Goal: Communication & Community: Answer question/provide support

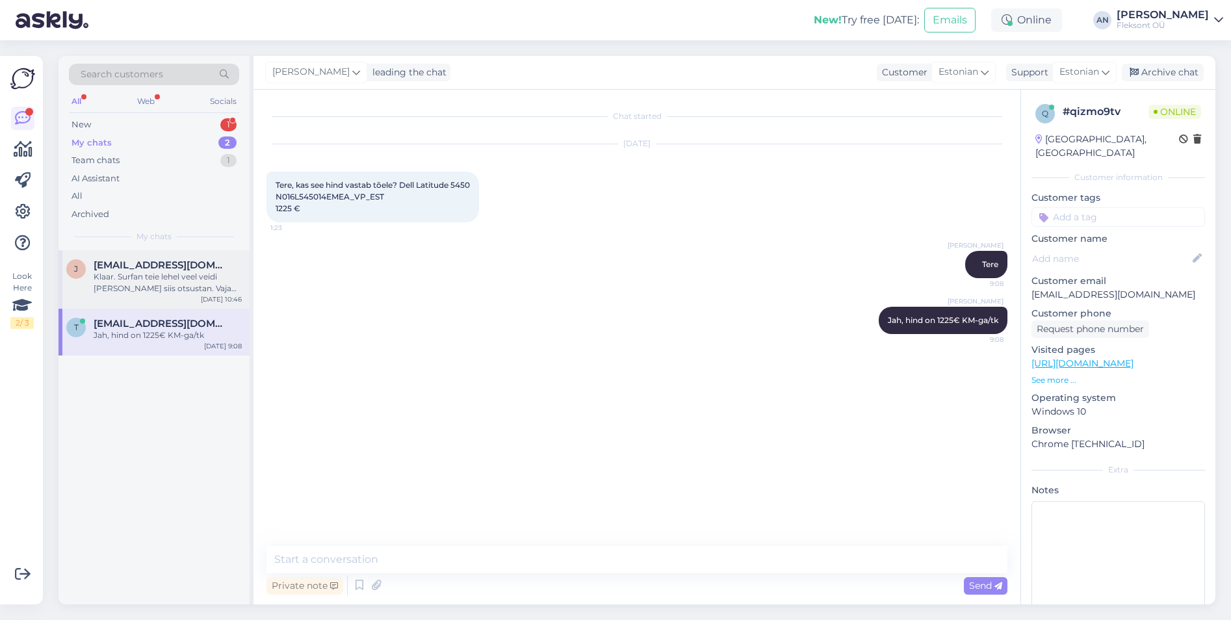
click at [193, 258] on div "[PERSON_NAME] [PERSON_NAME][EMAIL_ADDRESS][DOMAIN_NAME] Klaar. Surfan teie lehe…" at bounding box center [153, 279] width 191 height 58
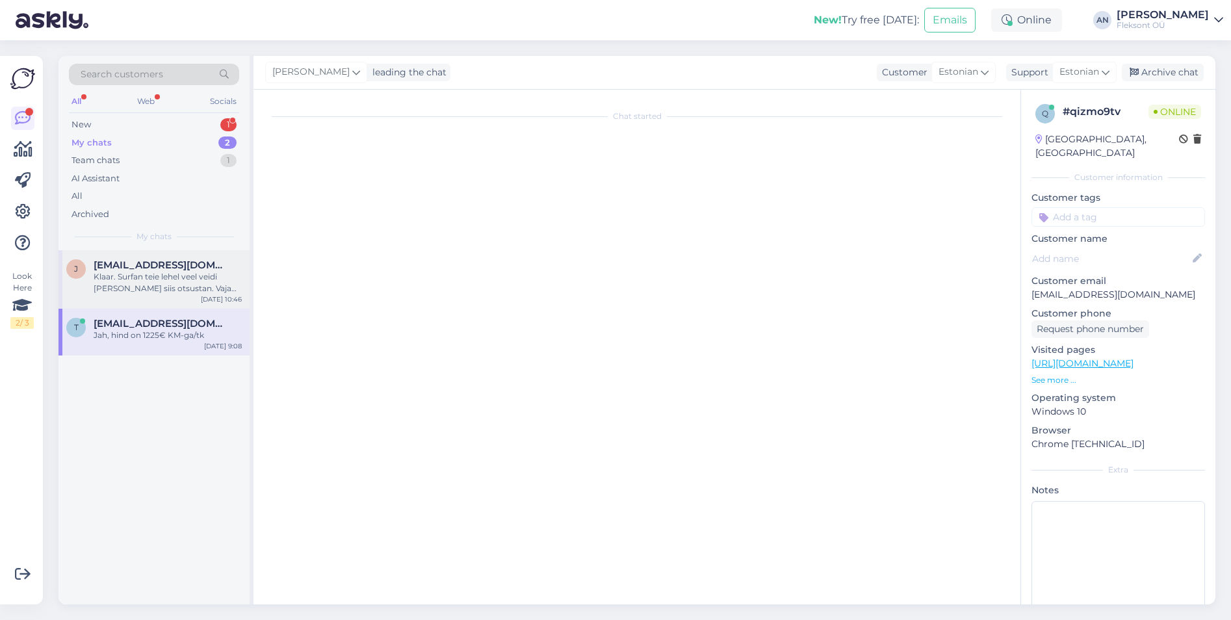
scroll to position [820, 0]
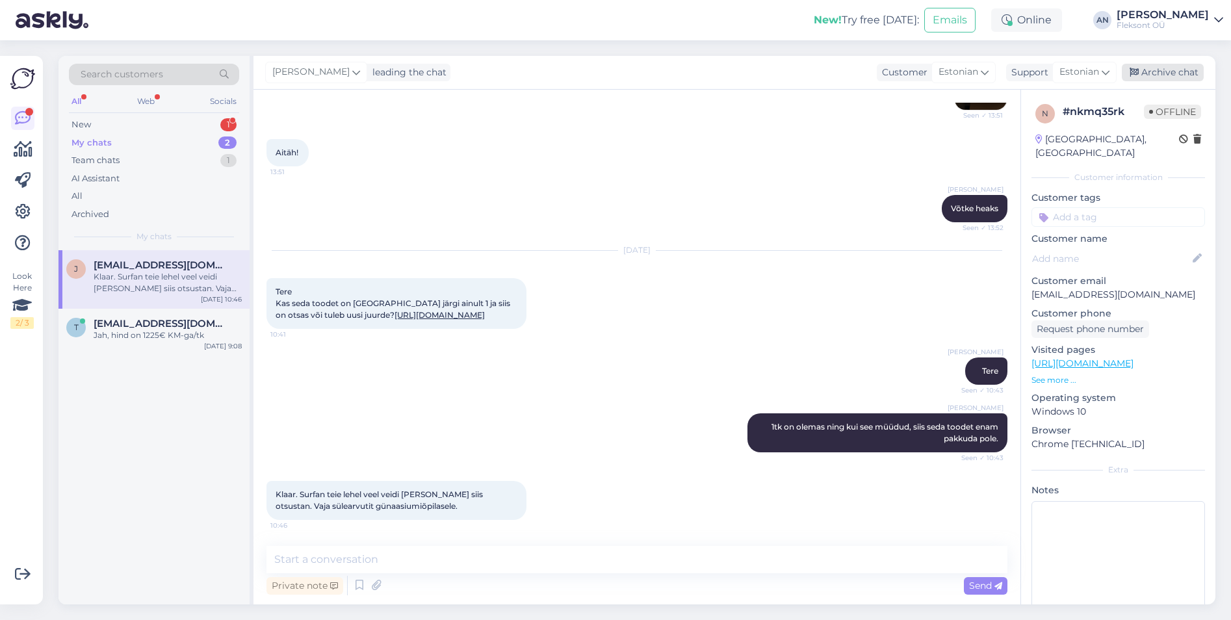
click at [1174, 71] on div "Archive chat" at bounding box center [1163, 73] width 82 height 18
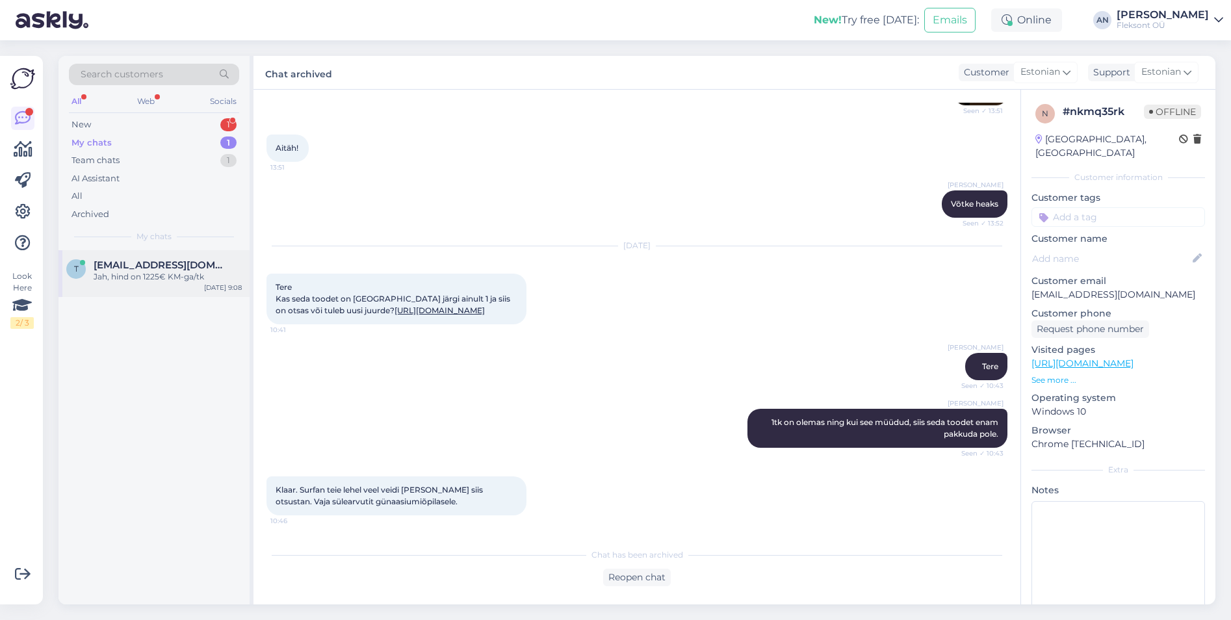
click at [161, 274] on div "Jah, hind on 1225€ KM-ga/tk" at bounding box center [168, 277] width 148 height 12
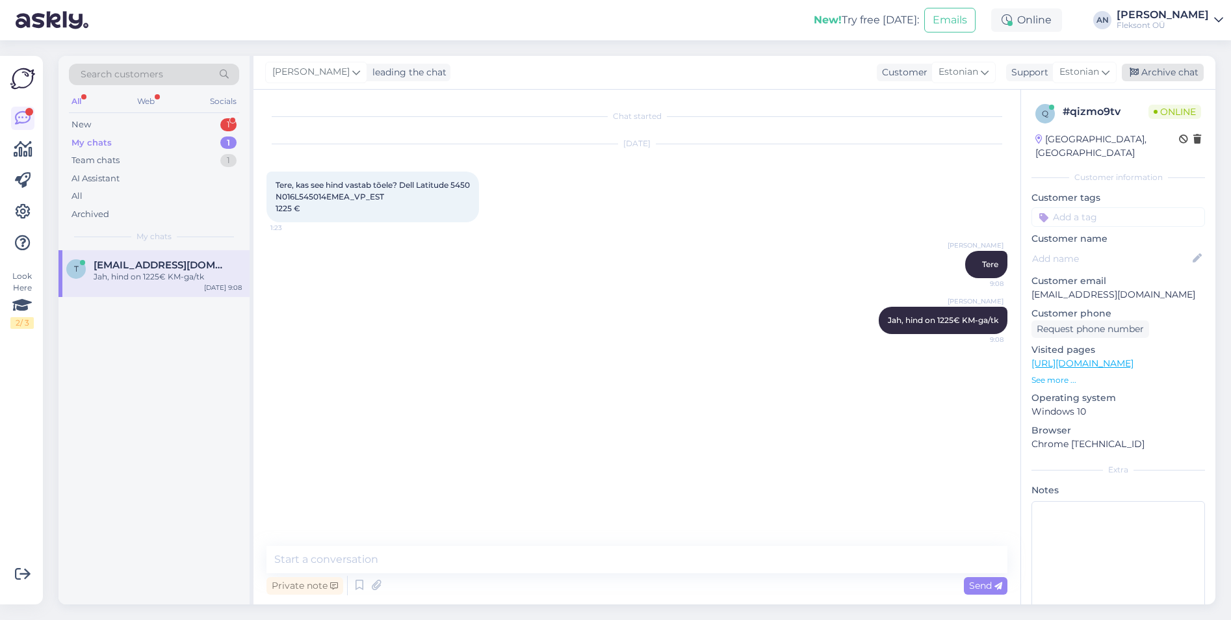
click at [1159, 70] on div "Archive chat" at bounding box center [1163, 73] width 82 height 18
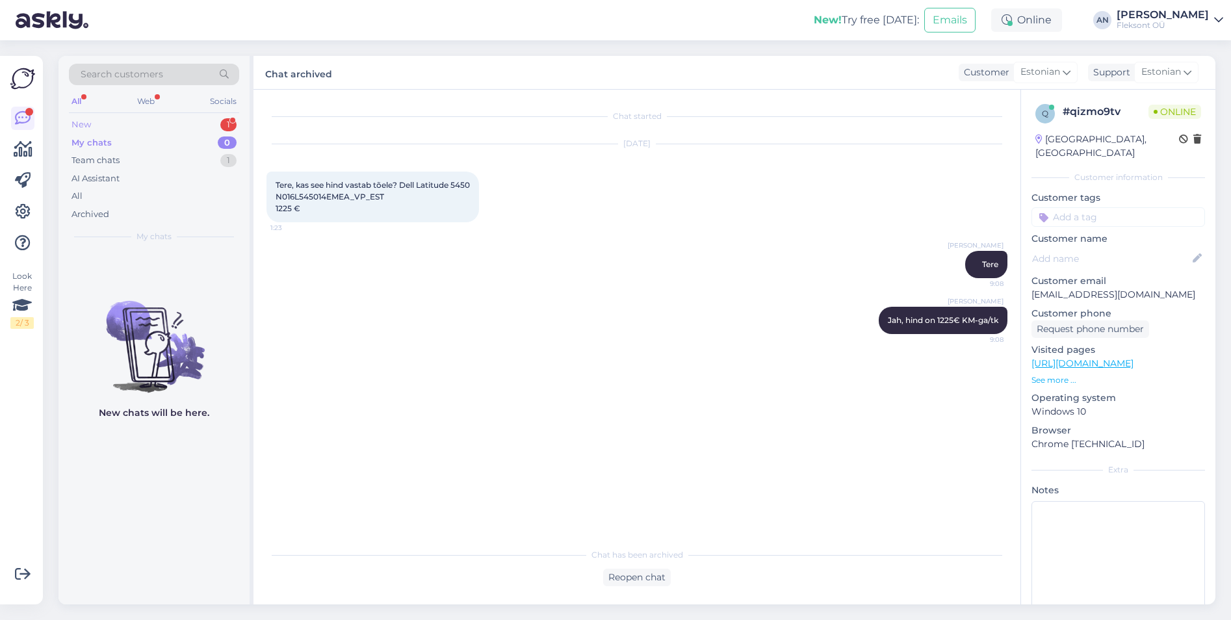
click at [94, 116] on div "New 1" at bounding box center [154, 125] width 170 height 18
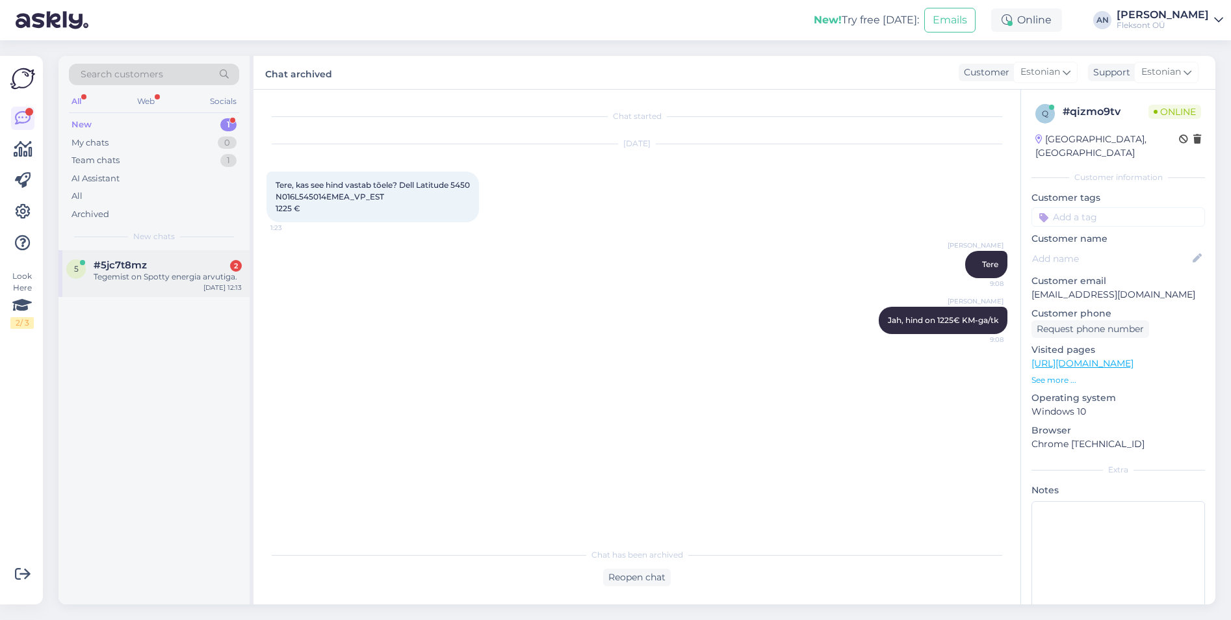
click at [145, 270] on span "#5jc7t8mz" at bounding box center [120, 265] width 53 height 12
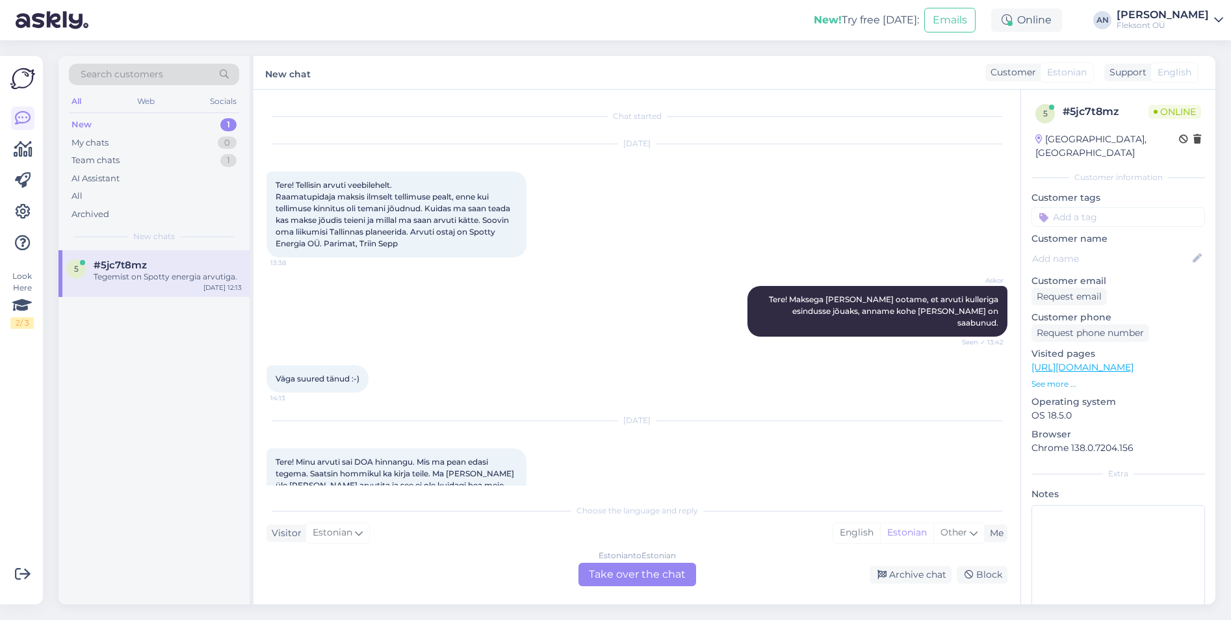
scroll to position [72, 0]
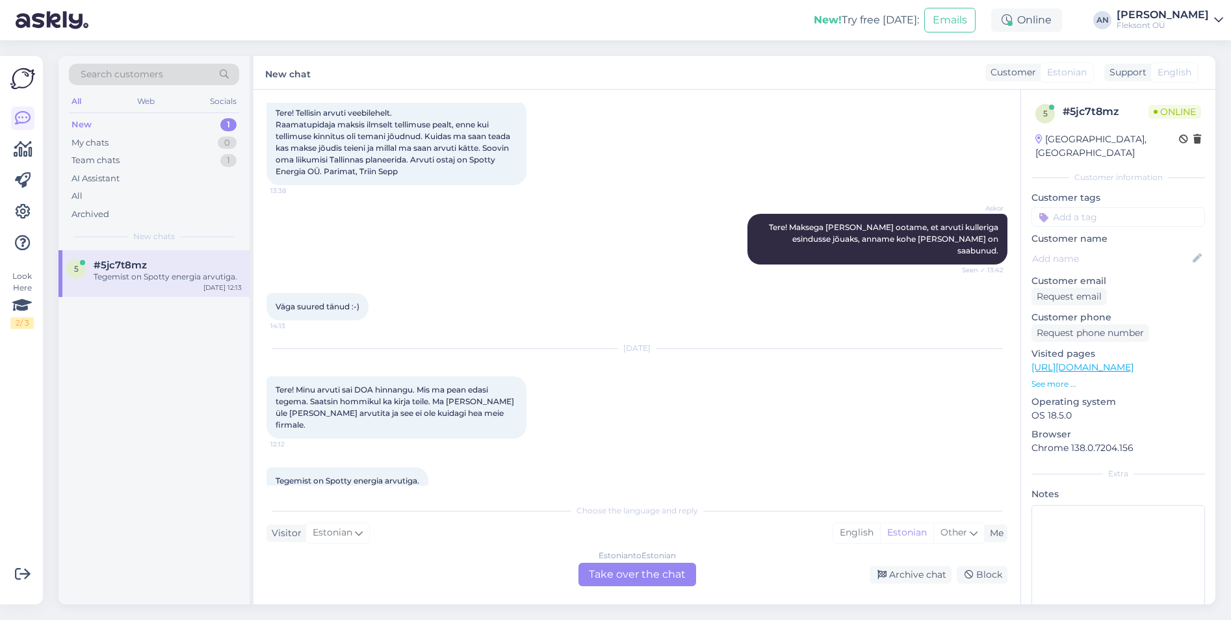
click at [583, 279] on div "Väga suured tänud :-) 14:13" at bounding box center [636, 307] width 741 height 56
drag, startPoint x: 276, startPoint y: 375, endPoint x: 431, endPoint y: 462, distance: 177.5
click at [431, 462] on div "Chat started [DATE] Tere! Tellisin arvuti veebilehelt. Raamatupidaja maksis ilm…" at bounding box center [642, 294] width 752 height 383
drag, startPoint x: 431, startPoint y: 462, endPoint x: 411, endPoint y: 389, distance: 75.5
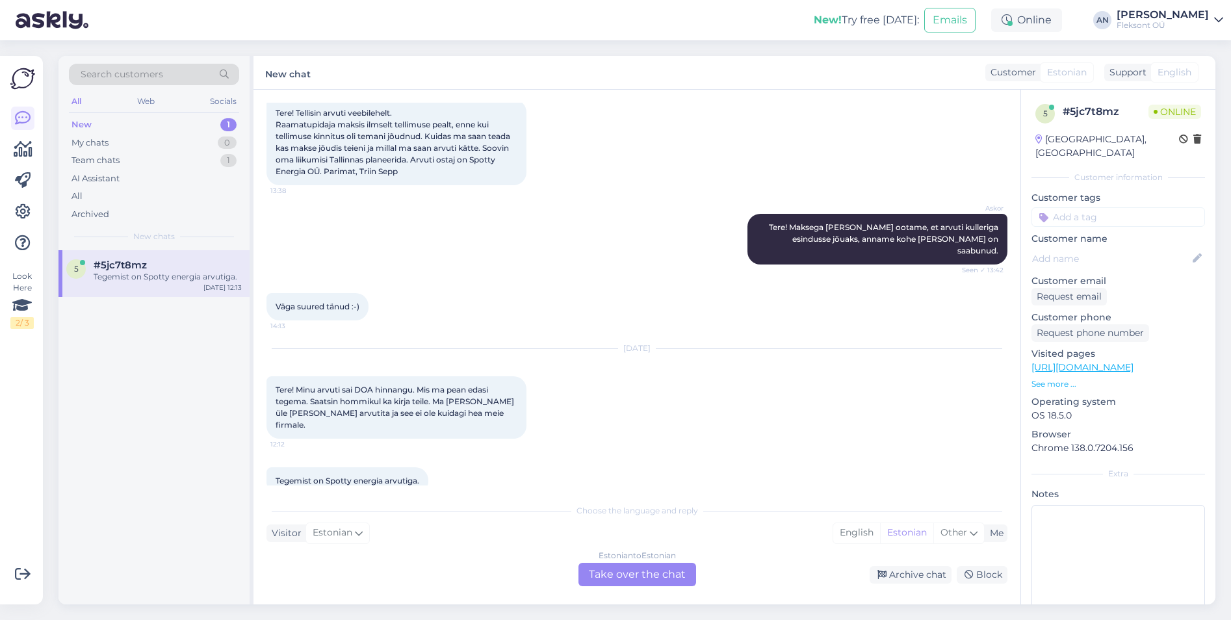
copy div "Tere! Minu arvuti sai DOA hinnangu. Mis ma pean edasi tegema. Saatsin hommikul …"
click at [129, 461] on div "5 #5jc7t8mz Tegemist on Spotty energia arvutiga. [DATE] 12:13" at bounding box center [153, 427] width 191 height 354
click at [84, 453] on div "5 #5jc7t8mz Tegemist on Spotty energia arvutiga. [DATE] 12:13" at bounding box center [153, 427] width 191 height 354
